Goal: Task Accomplishment & Management: Complete application form

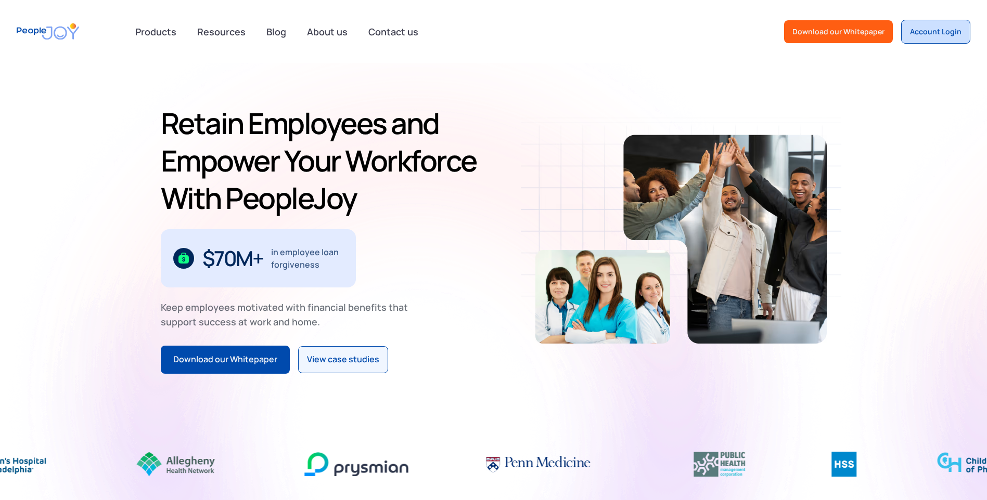
click at [938, 25] on link "Account Login" at bounding box center [935, 32] width 69 height 24
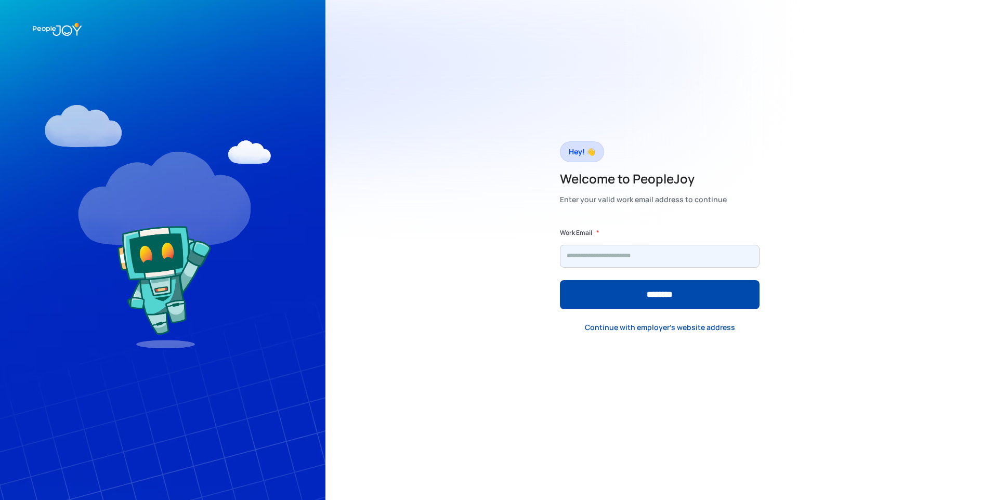
click at [653, 251] on input "Form" at bounding box center [660, 256] width 200 height 23
type input "**********"
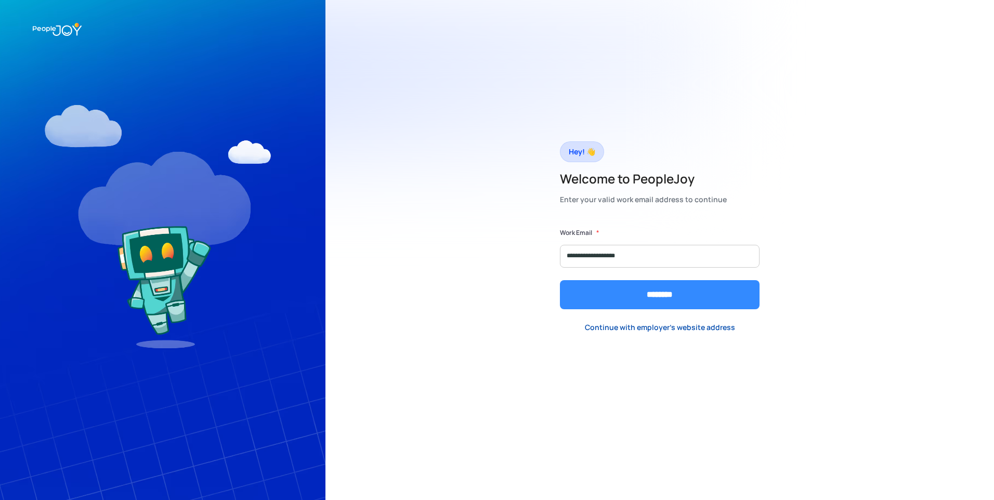
click at [605, 295] on input "********" at bounding box center [660, 294] width 200 height 29
